Goal: Participate in discussion

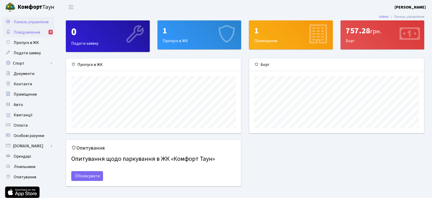
scroll to position [75, 175]
click at [34, 33] on span "Повідомлення" at bounding box center [27, 32] width 26 height 6
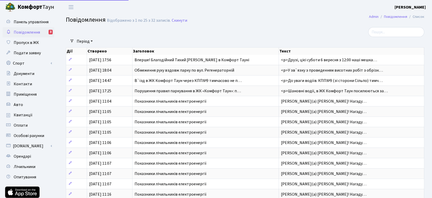
select select "25"
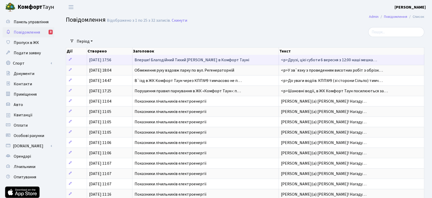
click at [168, 58] on span "Вперше! Благодійний Тихий [PERSON_NAME] в Комфорт Тауні" at bounding box center [192, 60] width 115 height 6
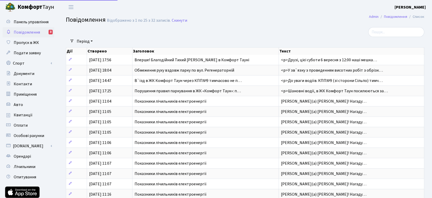
select select "25"
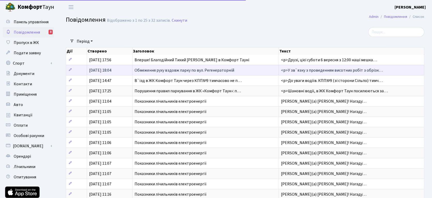
click at [154, 73] on span "Обмеження руху вздовж парку по вул. Регенераторній" at bounding box center [185, 70] width 100 height 6
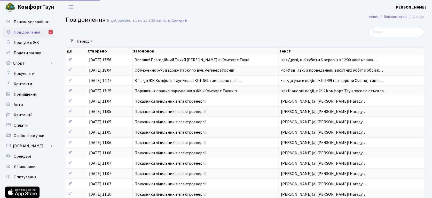
select select "25"
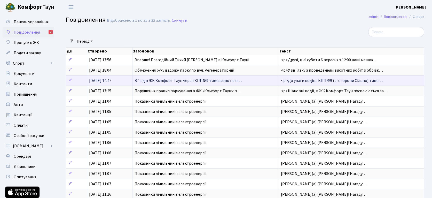
click at [174, 83] on span "В`їзд в ЖК Комфорт Таун через КПП№9 тимчасово не п…" at bounding box center [188, 81] width 107 height 6
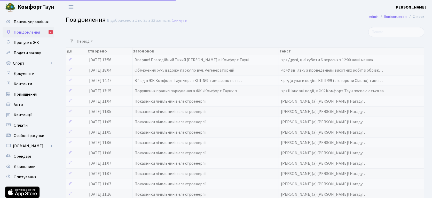
select select "25"
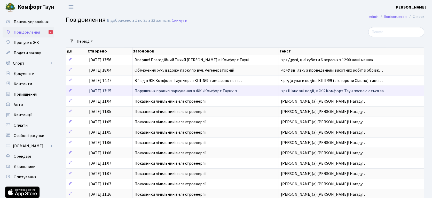
click at [172, 93] on span "Порушення правил паркування в ЖК «Комфорт Таун»: п…" at bounding box center [188, 91] width 106 height 6
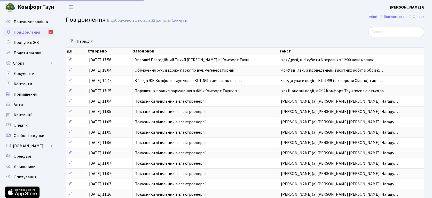
select select "25"
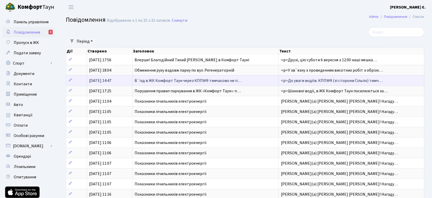
click at [201, 82] on span "В`їзд в ЖК Комфорт Таун через КПП№9 тимчасово не п…" at bounding box center [188, 81] width 107 height 6
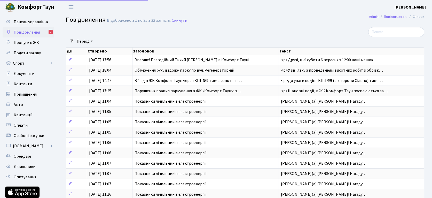
select select "25"
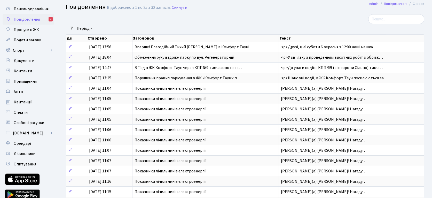
scroll to position [11, 0]
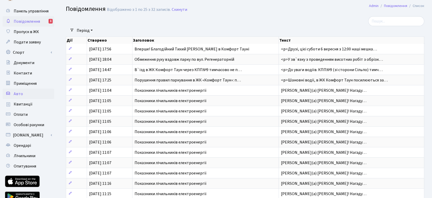
click at [20, 95] on span "Авто" at bounding box center [18, 94] width 9 height 6
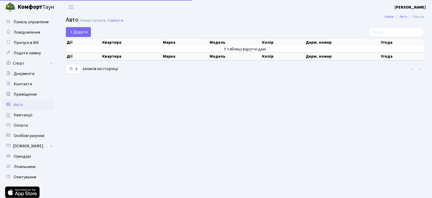
select select "25"
click at [30, 44] on span "Пропуск в ЖК" at bounding box center [26, 43] width 25 height 6
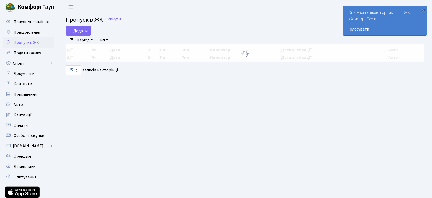
select select "25"
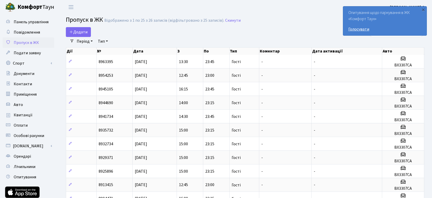
click at [354, 31] on link "Голосувати" at bounding box center [384, 29] width 73 height 6
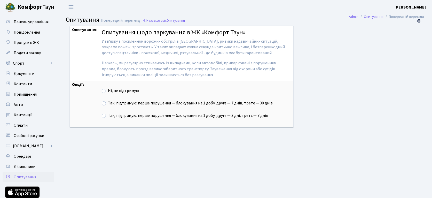
click at [347, 114] on div "Опитування: Опитування щодо паркування в ЖК «Комфорт Таун» У звʼязку з посиленн…" at bounding box center [240, 80] width 348 height 108
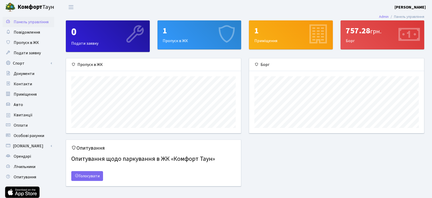
scroll to position [75, 175]
